Goal: Task Accomplishment & Management: Complete application form

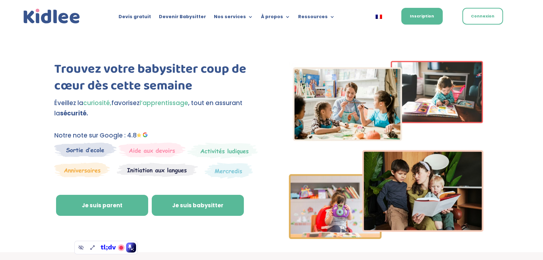
click at [200, 205] on link "Je suis babysitter" at bounding box center [198, 205] width 92 height 21
click at [209, 202] on link "Je suis babysitter" at bounding box center [198, 205] width 92 height 21
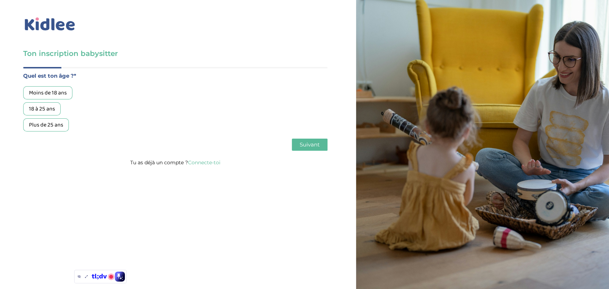
click at [45, 109] on div "18 à 25 ans" at bounding box center [41, 108] width 37 height 13
click at [302, 143] on span "Suivant" at bounding box center [310, 144] width 20 height 7
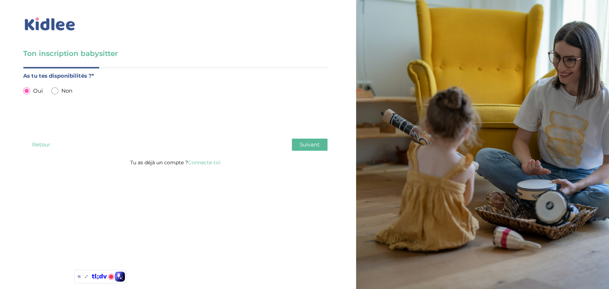
click at [54, 89] on input "radio" at bounding box center [54, 90] width 7 height 7
radio input "true"
radio input "false"
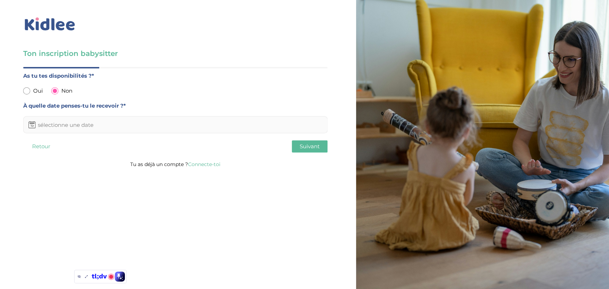
click at [117, 123] on input "text" at bounding box center [175, 124] width 304 height 17
click at [68, 218] on td "1" at bounding box center [69, 219] width 14 height 13
type input "01-10-2025"
click at [311, 144] on span "Suivant" at bounding box center [310, 146] width 20 height 7
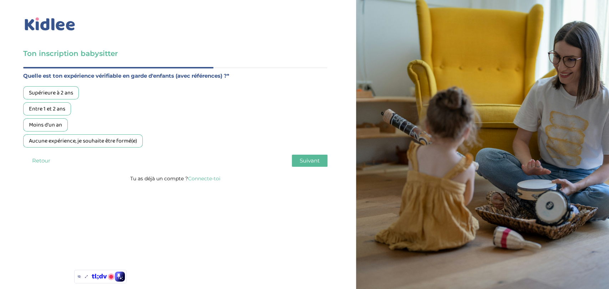
click at [65, 91] on div "Supérieure à 2 ans" at bounding box center [51, 92] width 56 height 13
click at [312, 163] on span "Suivant" at bounding box center [310, 160] width 20 height 7
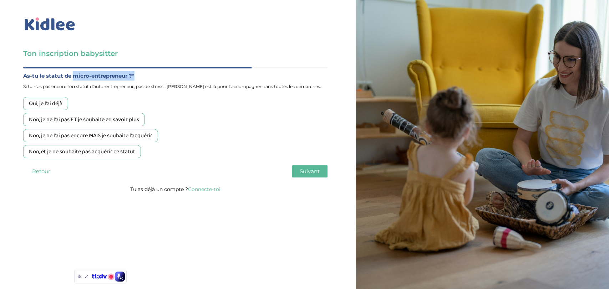
drag, startPoint x: 73, startPoint y: 76, endPoint x: 137, endPoint y: 76, distance: 64.2
click at [137, 76] on label "As-tu le statut de micro-entrepreneur ?*" at bounding box center [175, 75] width 304 height 9
click at [32, 103] on div "Oui, je l'ai déjà" at bounding box center [45, 103] width 45 height 13
click at [310, 170] on span "Suivant" at bounding box center [310, 171] width 20 height 7
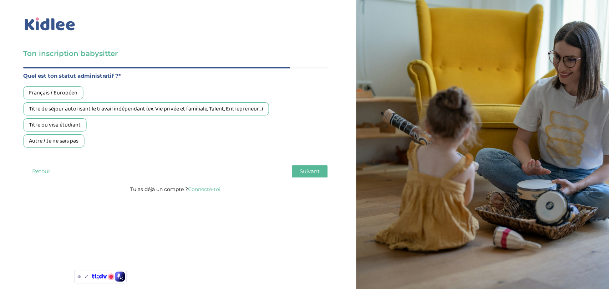
click at [58, 95] on div "Français / Européen" at bounding box center [53, 92] width 60 height 13
click at [305, 172] on span "Suivant" at bounding box center [310, 171] width 20 height 7
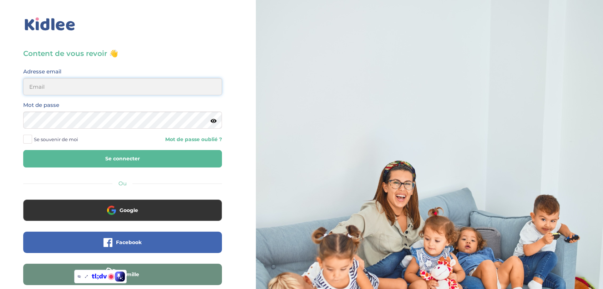
type input "[EMAIL_ADDRESS][DOMAIN_NAME]"
click at [114, 163] on button "Se connecter" at bounding box center [122, 158] width 199 height 17
